Goal: Transaction & Acquisition: Purchase product/service

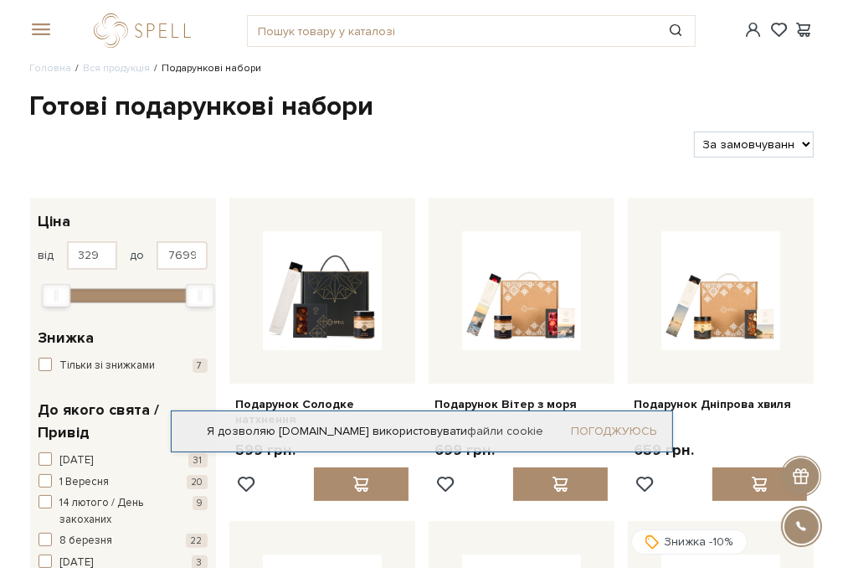
click at [629, 429] on link "Погоджуюсь" at bounding box center [614, 431] width 85 height 15
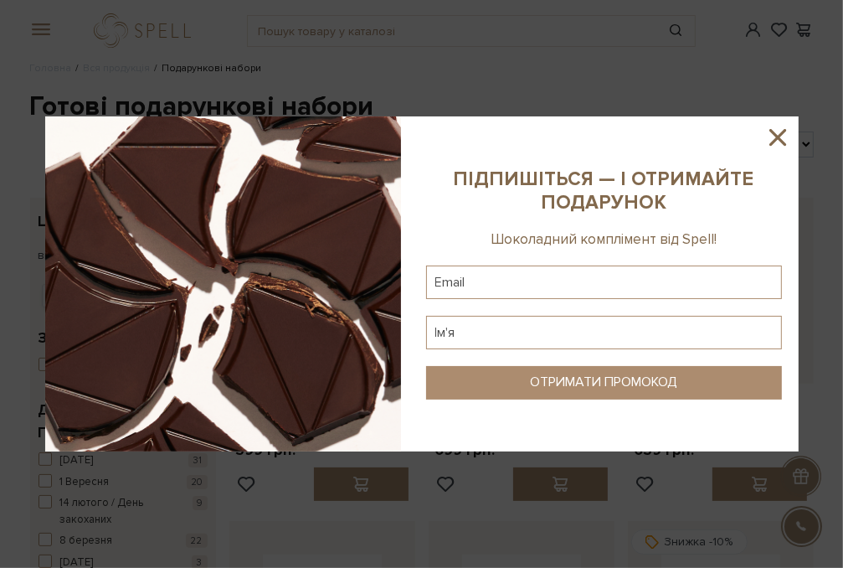
click at [777, 131] on icon at bounding box center [777, 137] width 28 height 28
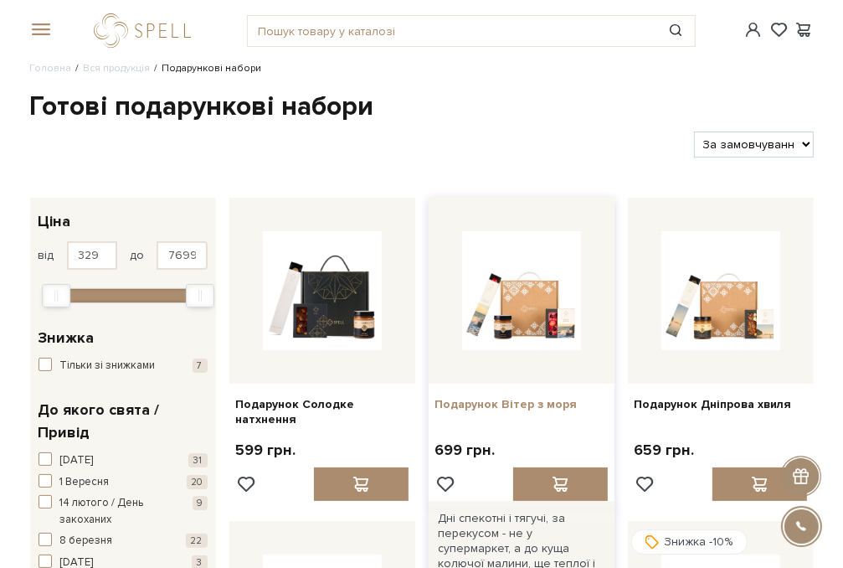
click at [536, 403] on link "Подарунок Вітер з моря" at bounding box center [521, 404] width 172 height 15
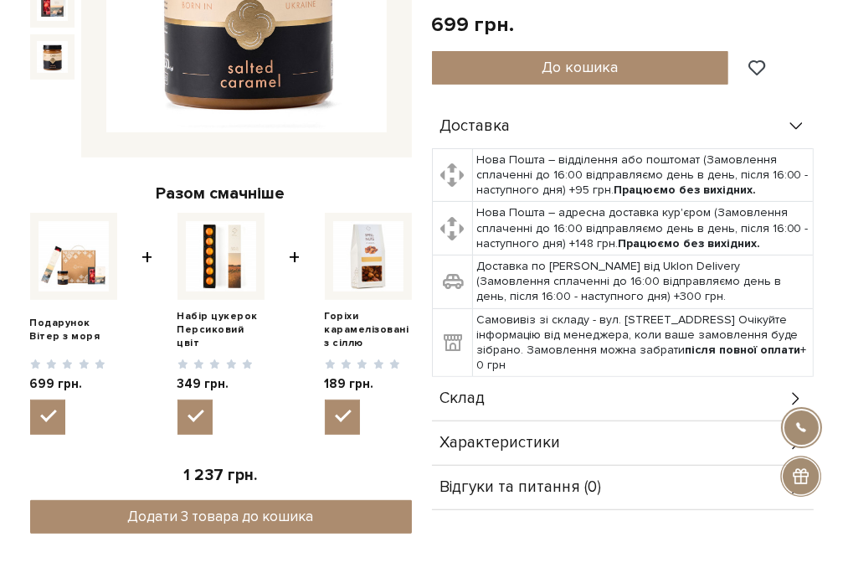
scroll to position [325, 0]
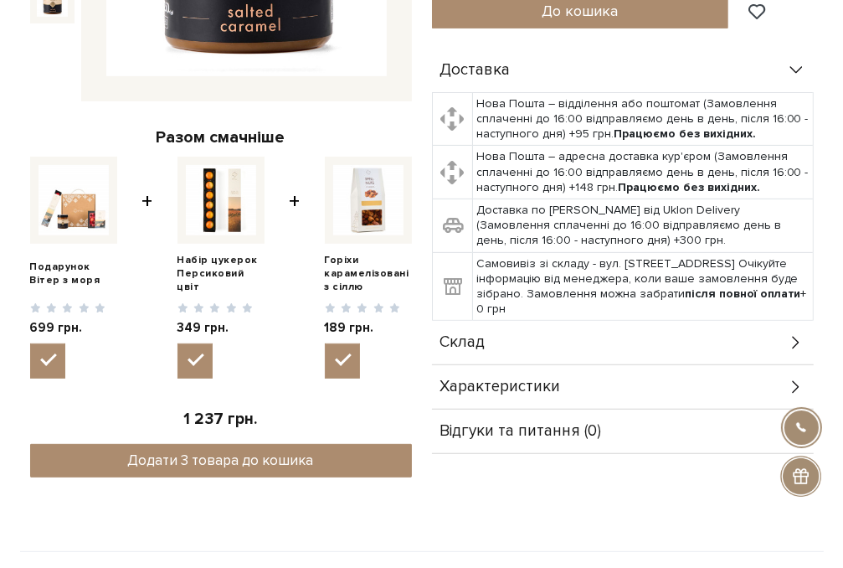
click at [792, 343] on icon at bounding box center [796, 342] width 18 height 18
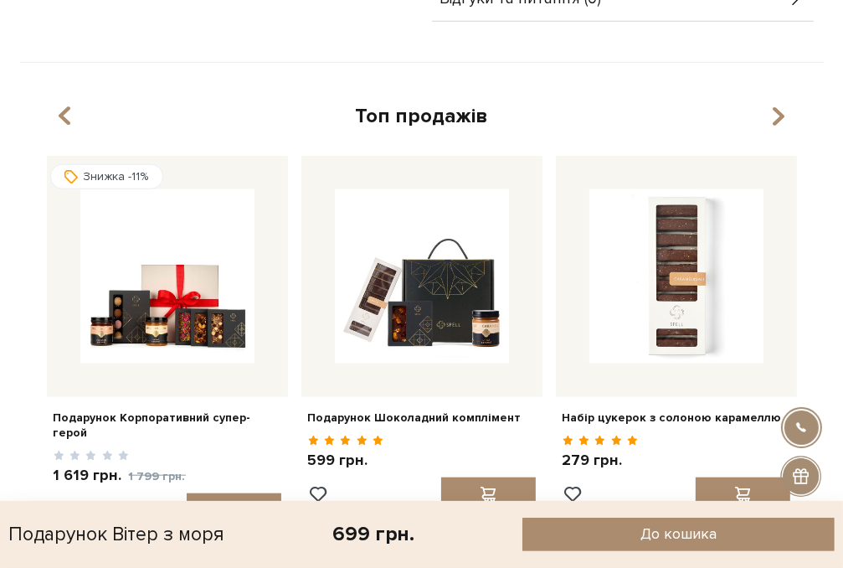
scroll to position [911, 0]
